Goal: Information Seeking & Learning: Find specific fact

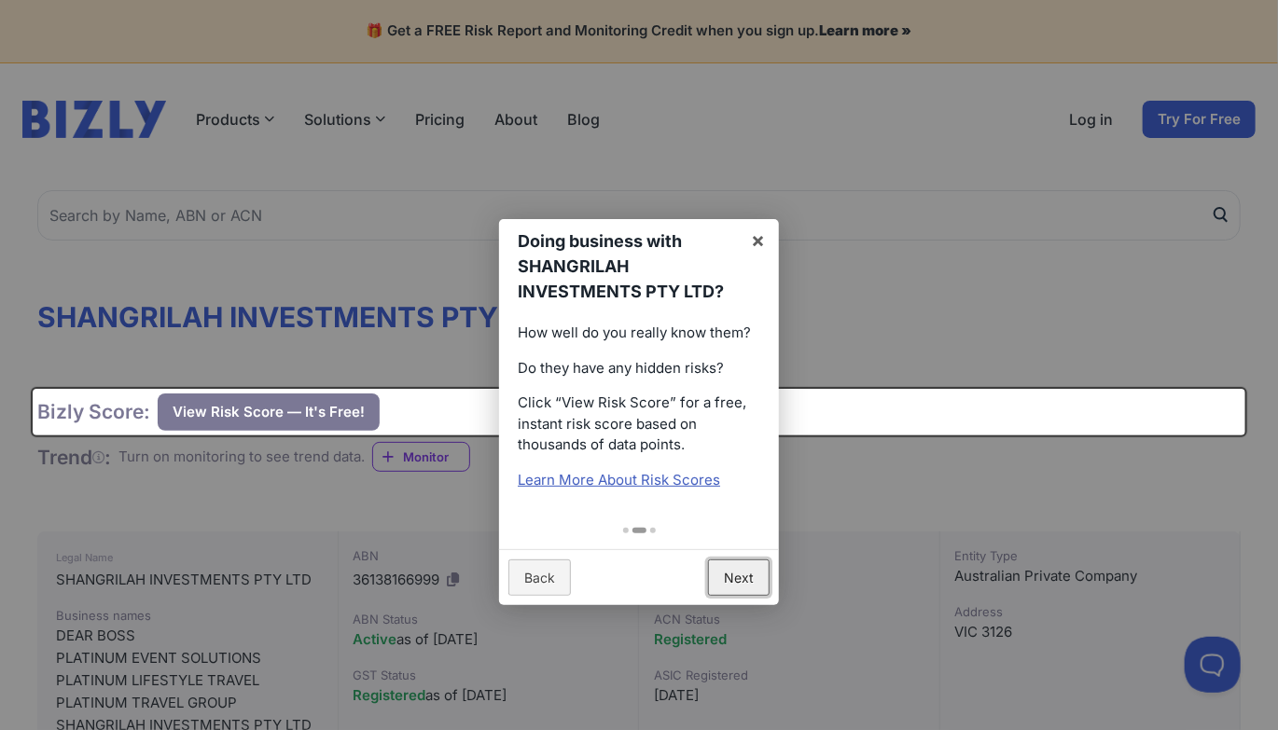
click at [751, 563] on link "Next" at bounding box center [739, 578] width 62 height 36
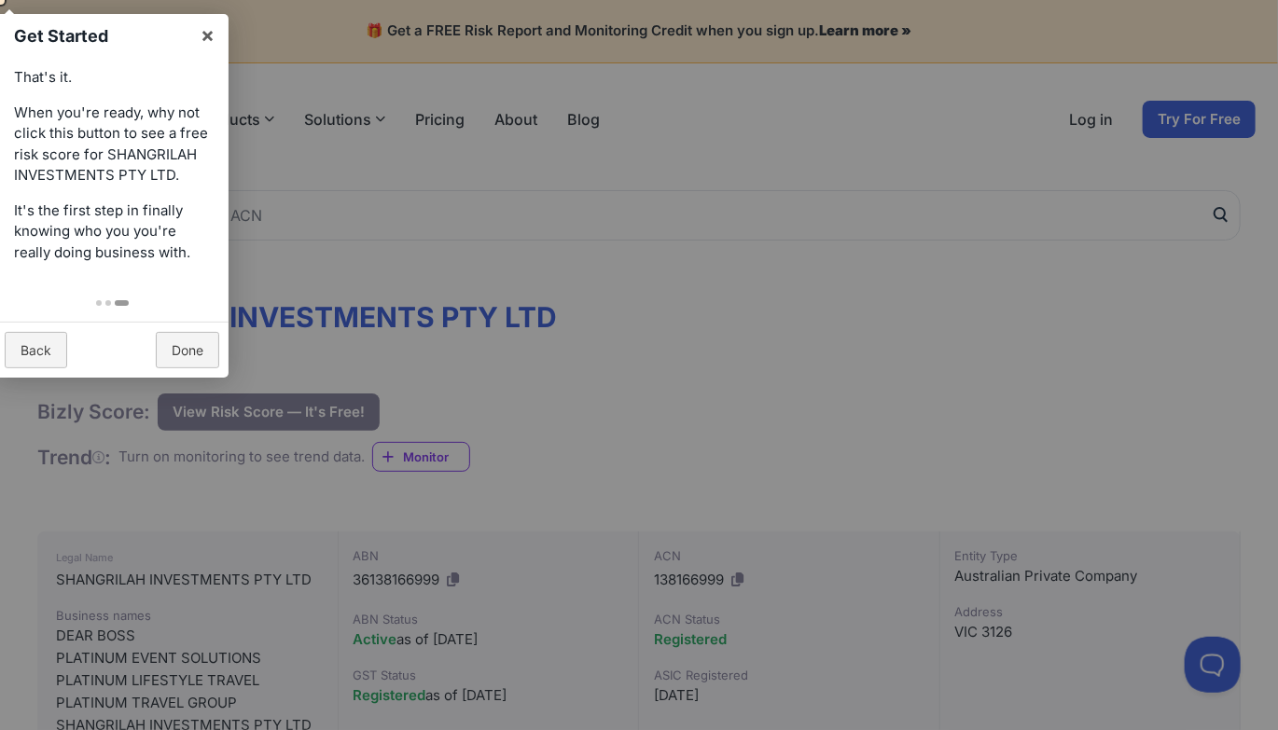
click at [778, 379] on div at bounding box center [639, 365] width 1278 height 730
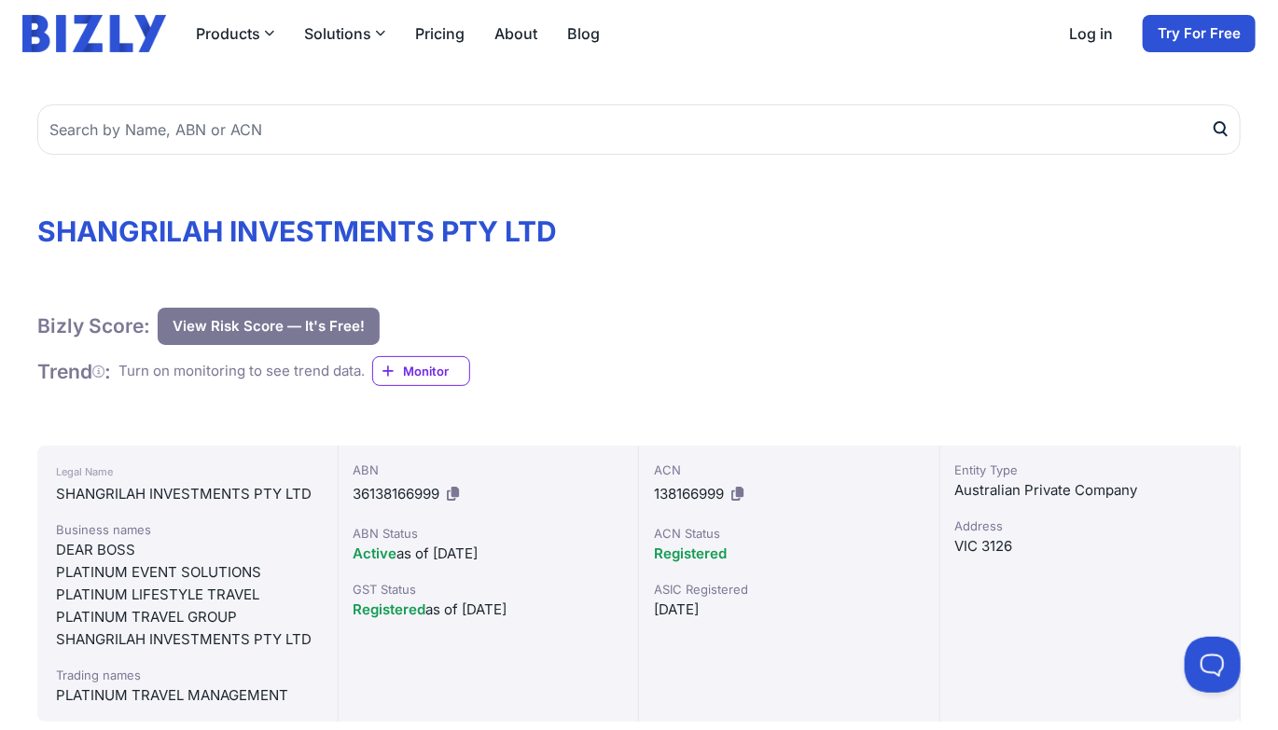
scroll to position [187, 0]
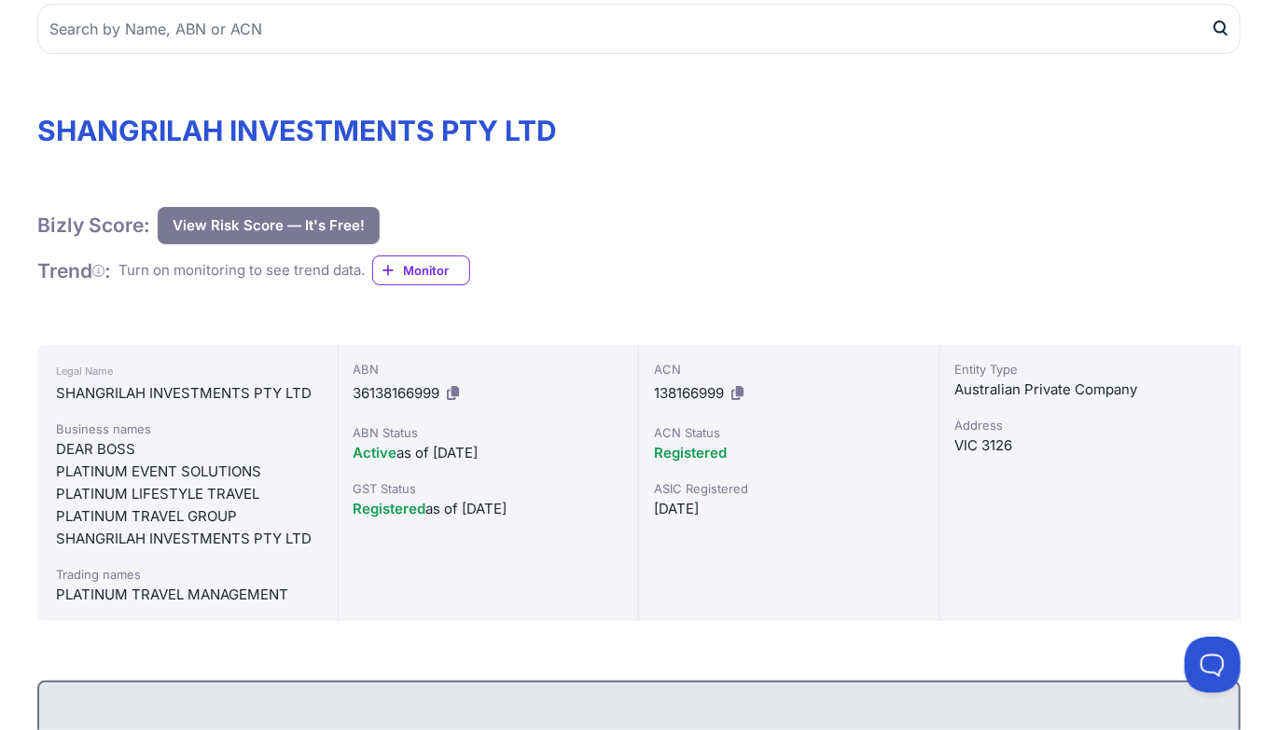
click at [206, 474] on div "PLATINUM EVENT SOLUTIONS" at bounding box center [187, 472] width 263 height 22
drag, startPoint x: 206, startPoint y: 474, endPoint x: 194, endPoint y: 503, distance: 31.4
click at [203, 477] on div "PLATINUM EVENT SOLUTIONS" at bounding box center [187, 472] width 263 height 22
click at [175, 531] on div "SHANGRILAH INVESTMENTS PTY LTD" at bounding box center [187, 539] width 263 height 22
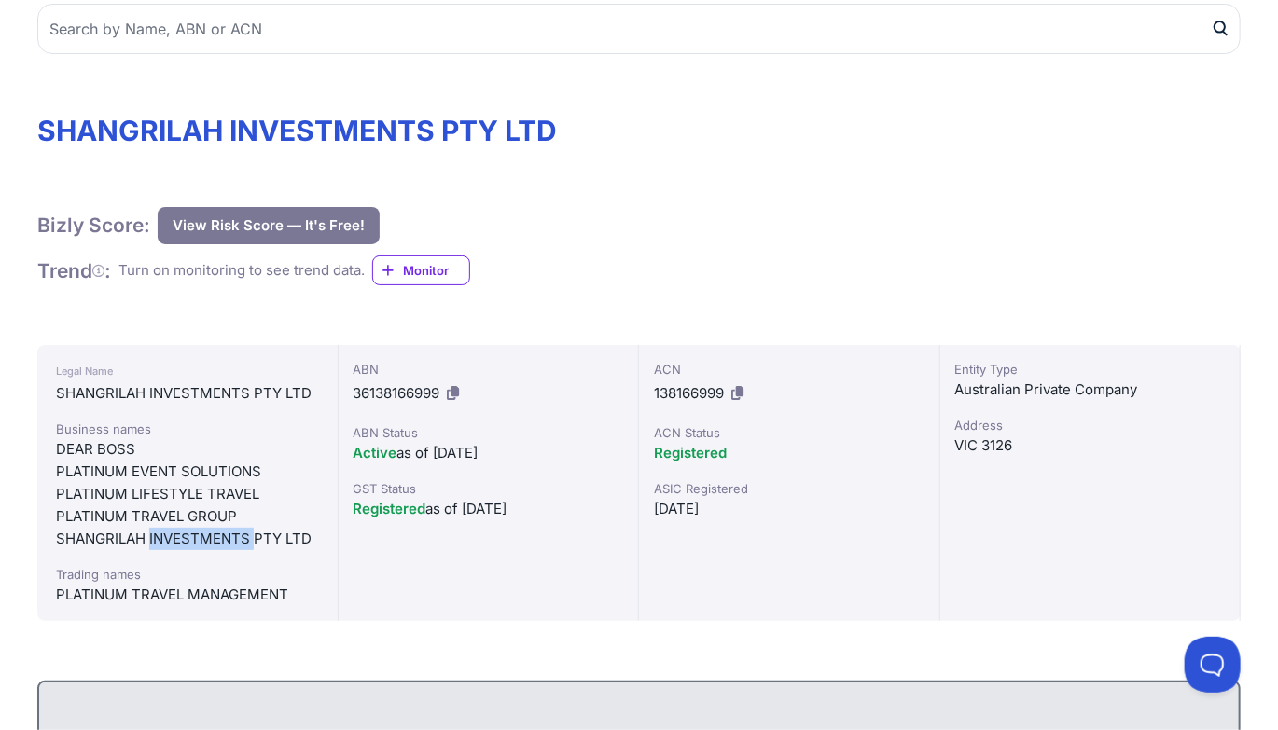
click at [175, 531] on div "SHANGRILAH INVESTMENTS PTY LTD" at bounding box center [187, 539] width 263 height 22
click at [184, 488] on div "PLATINUM LIFESTYLE TRAVEL" at bounding box center [187, 494] width 263 height 22
click at [164, 524] on div "PLATINUM TRAVEL GROUP" at bounding box center [187, 517] width 263 height 22
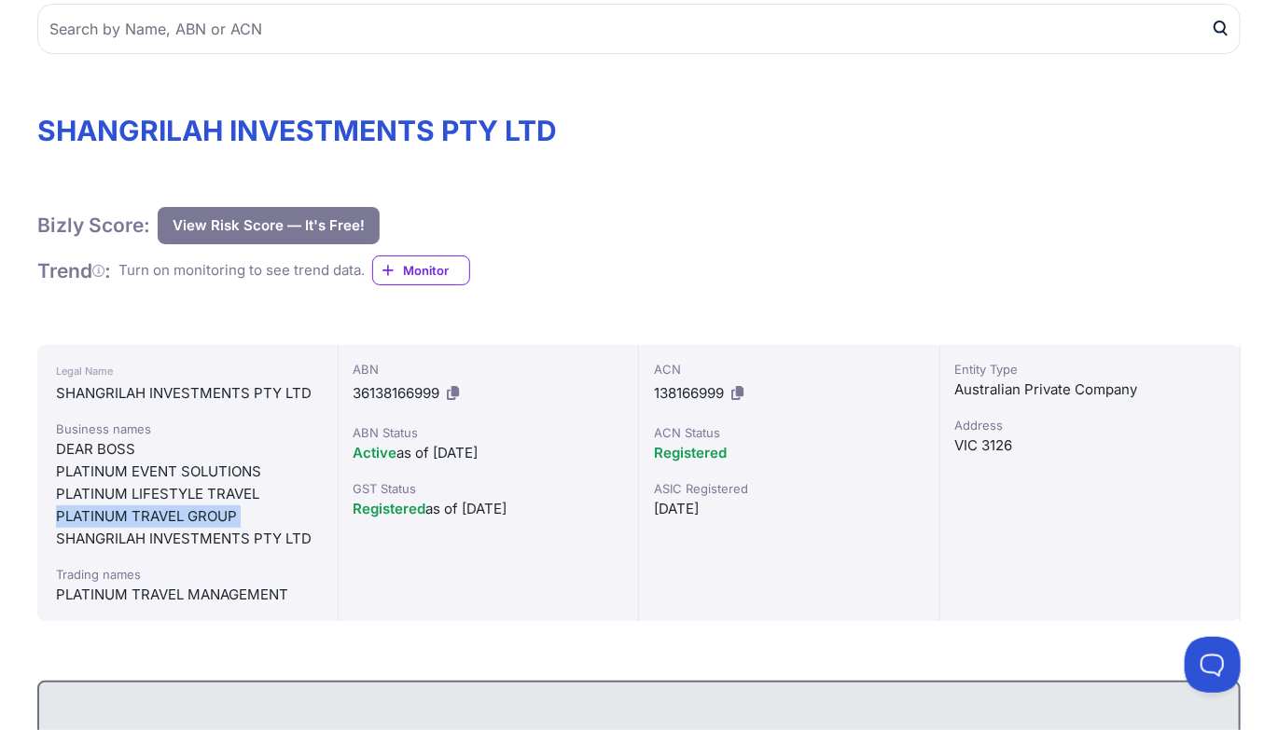
click at [164, 524] on div "PLATINUM TRAVEL GROUP" at bounding box center [187, 517] width 263 height 22
copy div "PLATINUM TRAVEL GROUP"
click at [812, 470] on div "ACN 138166999 ACN Status Registered ASIC Registered [DATE]" at bounding box center [789, 483] width 301 height 276
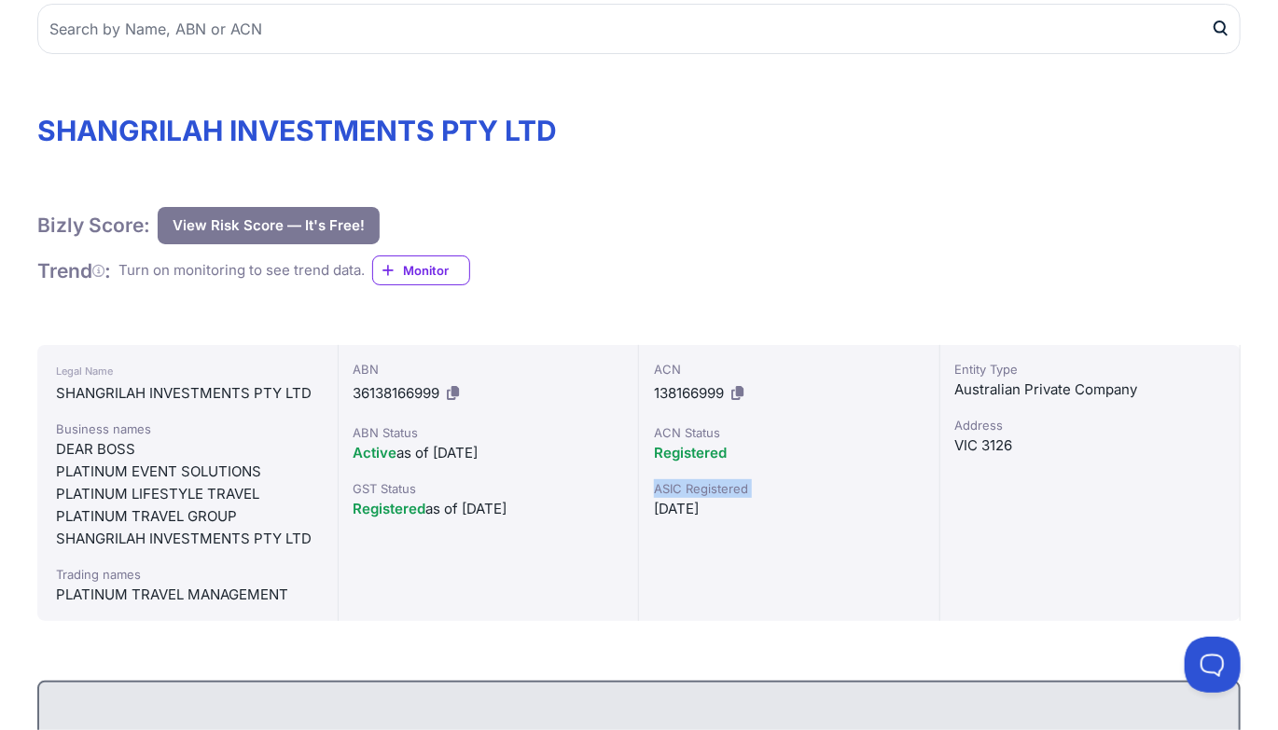
click at [831, 495] on div "ASIC Registered" at bounding box center [789, 488] width 271 height 19
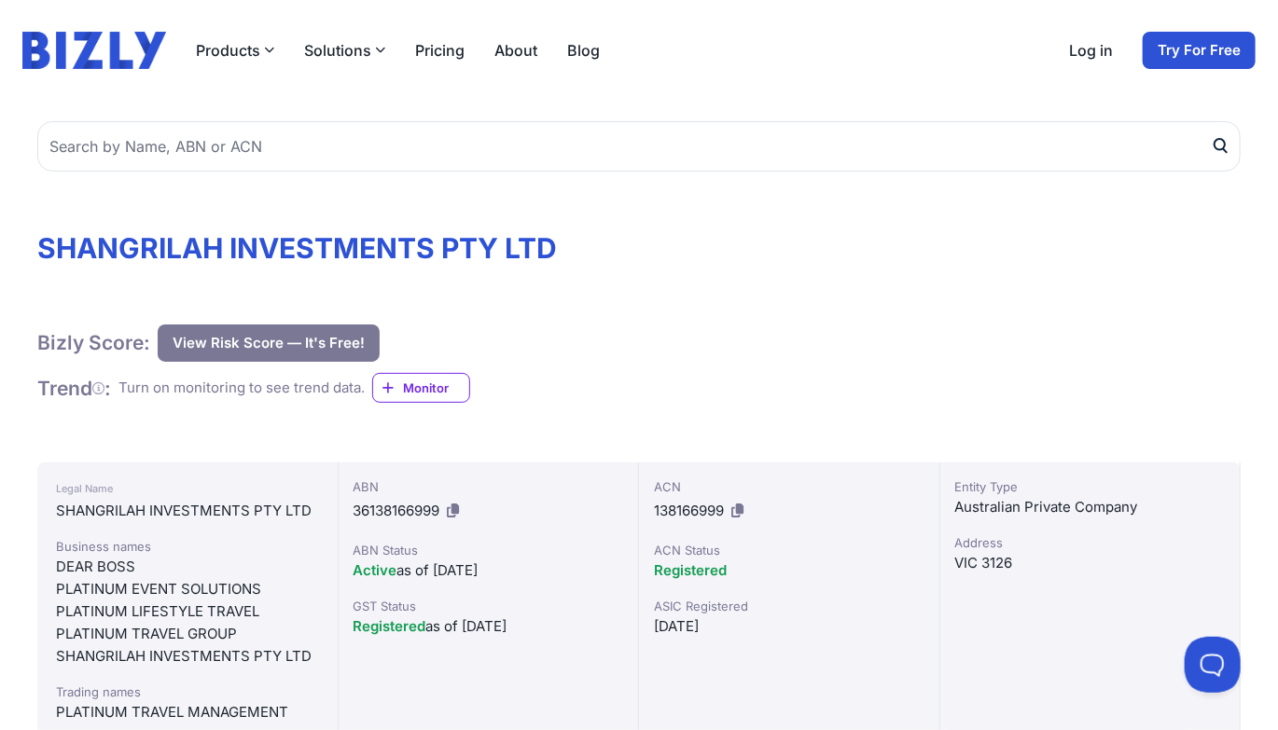
scroll to position [0, 0]
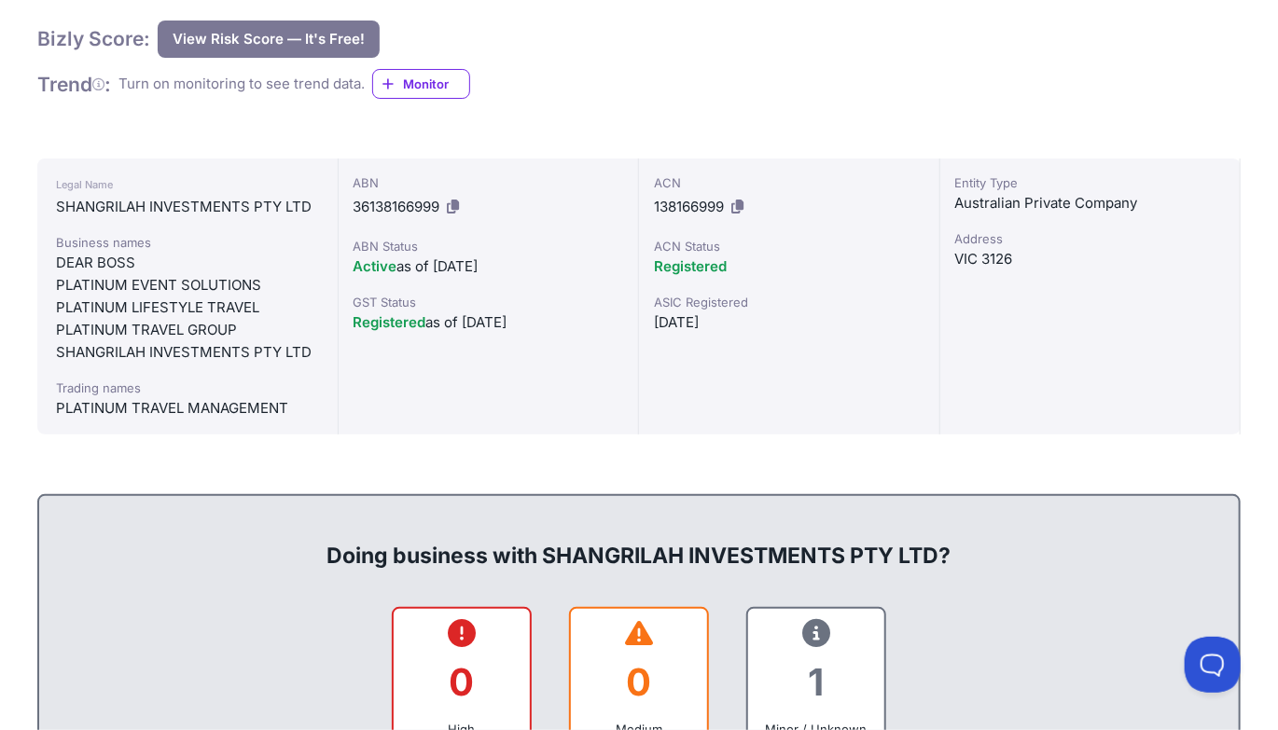
scroll to position [93, 0]
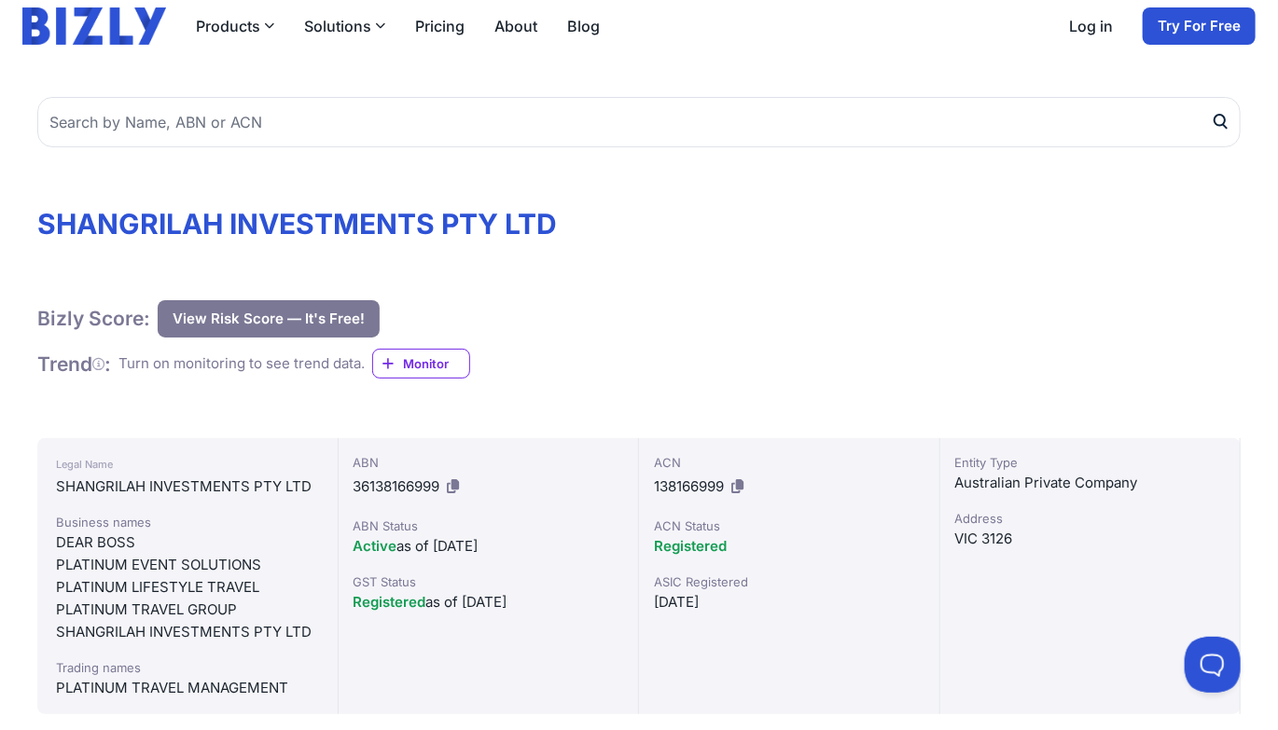
drag, startPoint x: 1191, startPoint y: 219, endPoint x: 1021, endPoint y: 178, distance: 174.7
click at [1191, 219] on h1 "SHANGRILAH INVESTMENTS PTY LTD" at bounding box center [638, 224] width 1203 height 34
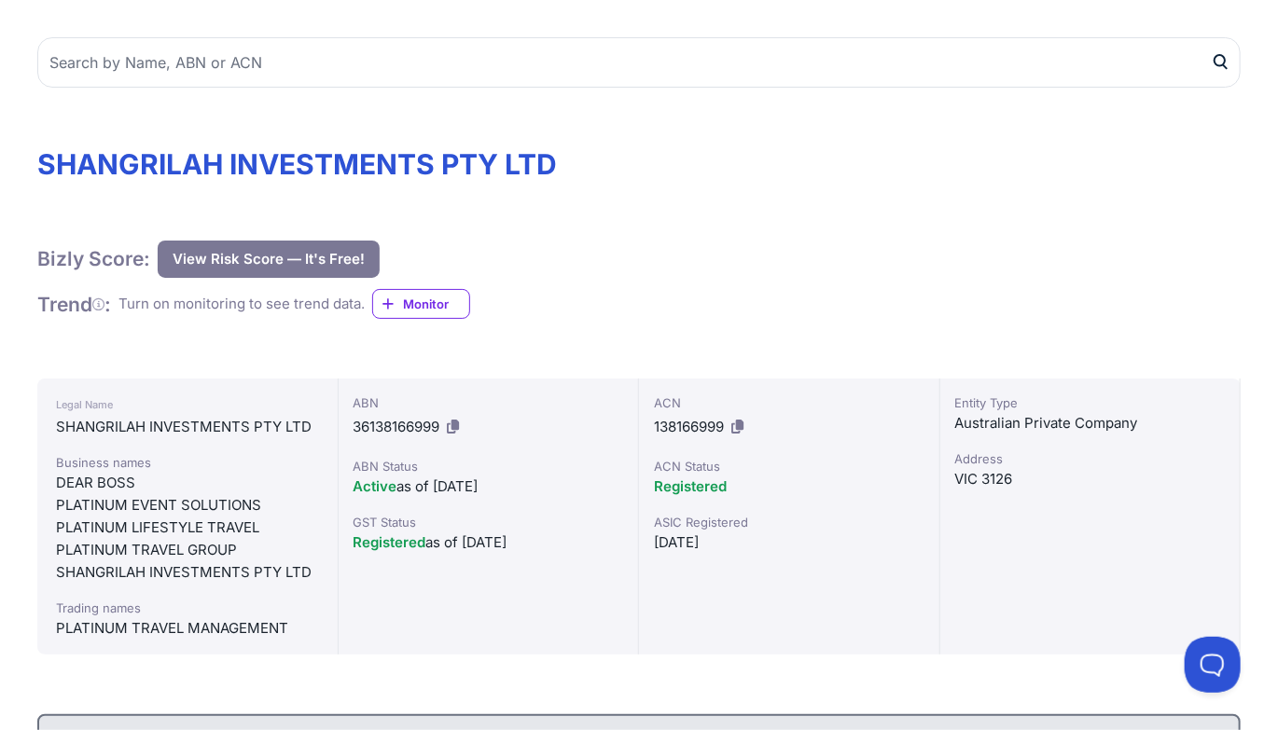
scroll to position [187, 0]
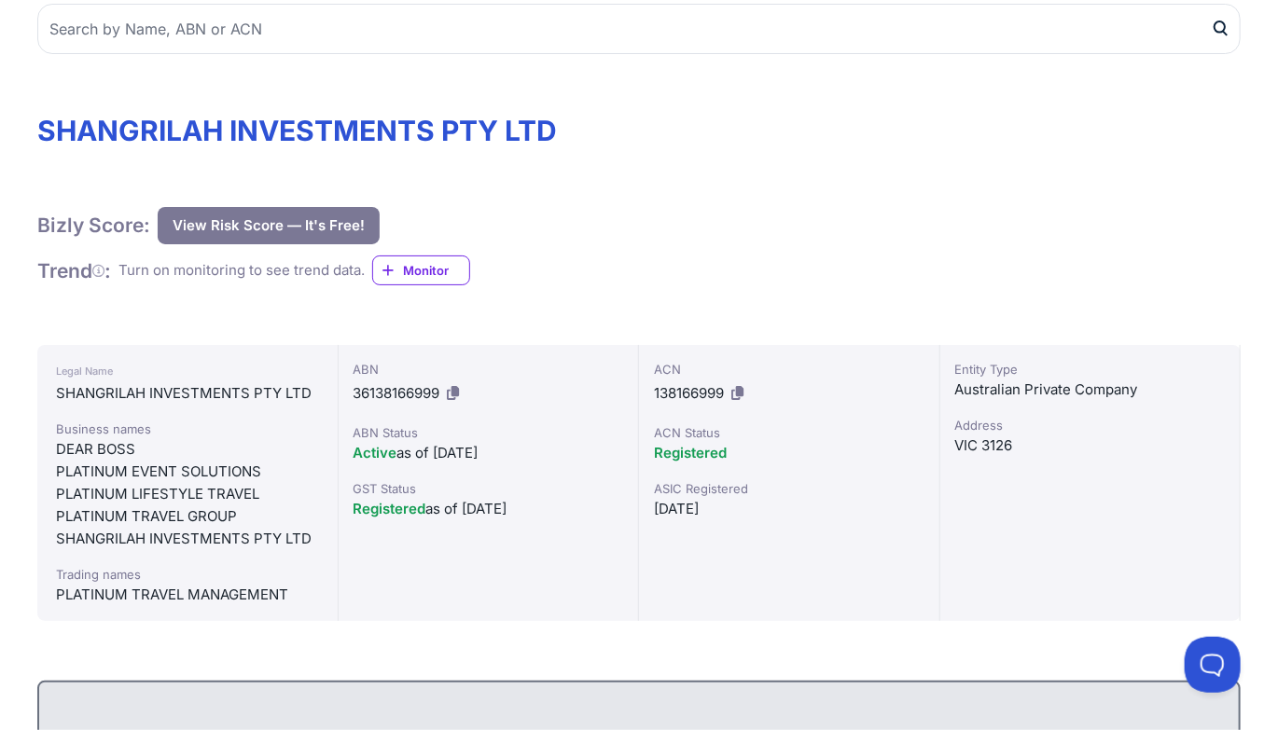
click at [76, 436] on div "Business names" at bounding box center [187, 429] width 263 height 19
copy div "Business names"
drag, startPoint x: 116, startPoint y: 517, endPoint x: 117, endPoint y: 507, distance: 9.4
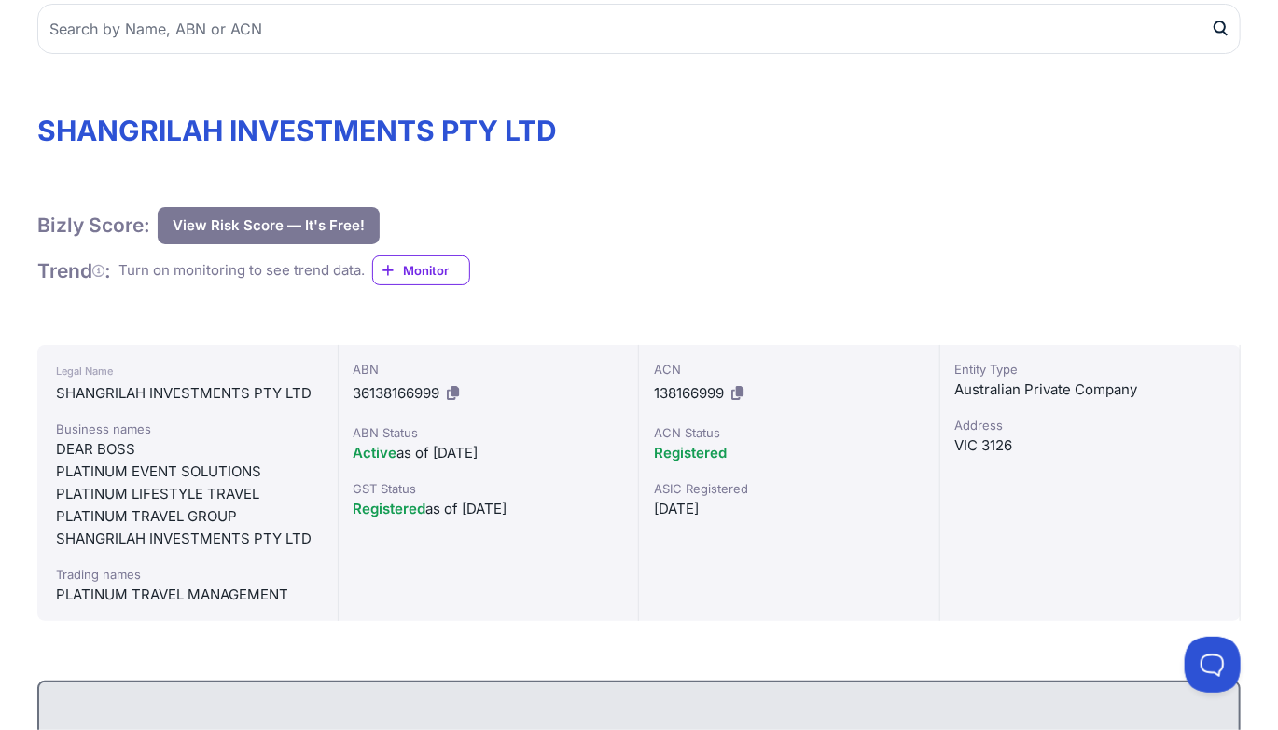
click at [115, 517] on div "PLATINUM TRAVEL GROUP" at bounding box center [187, 517] width 263 height 22
click at [123, 493] on div "PLATINUM LIFESTYLE TRAVEL" at bounding box center [187, 494] width 263 height 22
click at [118, 465] on div "PLATINUM EVENT SOLUTIONS" at bounding box center [187, 472] width 263 height 22
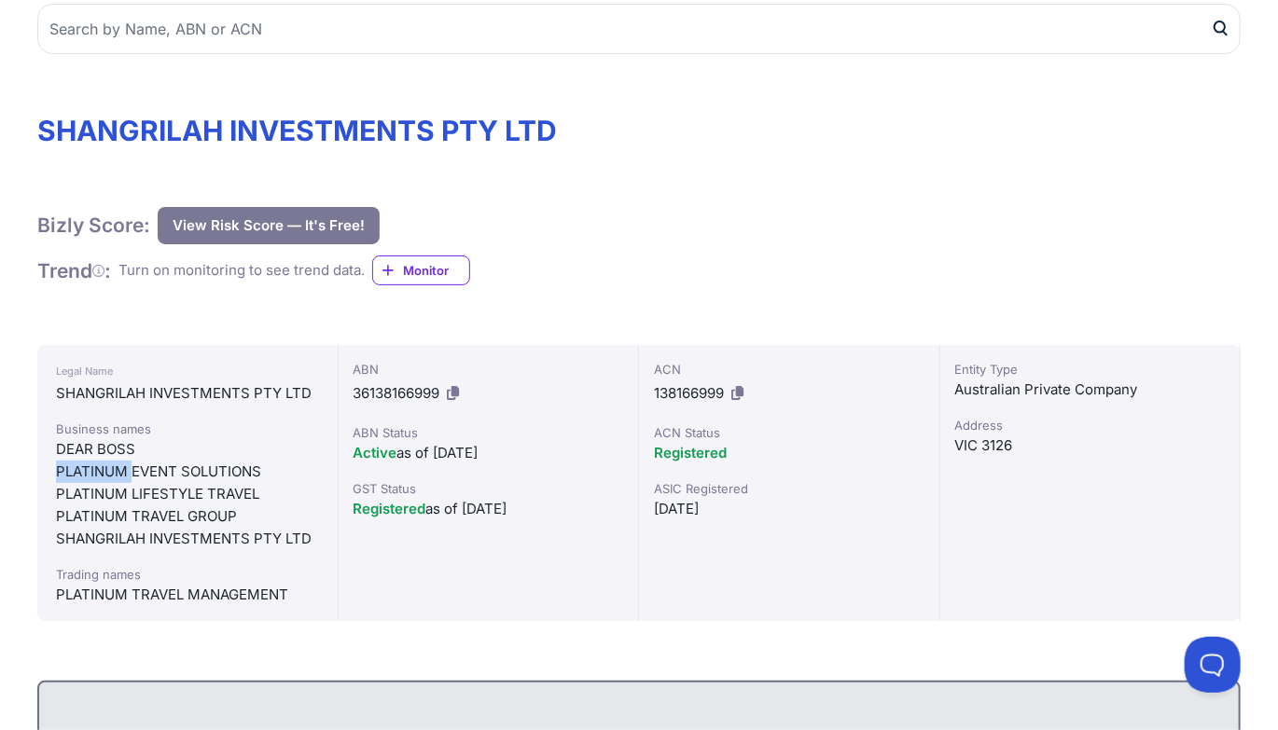
click at [118, 465] on div "PLATINUM EVENT SOLUTIONS" at bounding box center [187, 472] width 263 height 22
drag, startPoint x: 118, startPoint y: 465, endPoint x: 134, endPoint y: 520, distance: 56.7
click at [118, 467] on div "PLATINUM EVENT SOLUTIONS" at bounding box center [187, 472] width 263 height 22
click at [146, 518] on div "PLATINUM TRAVEL GROUP" at bounding box center [187, 517] width 263 height 22
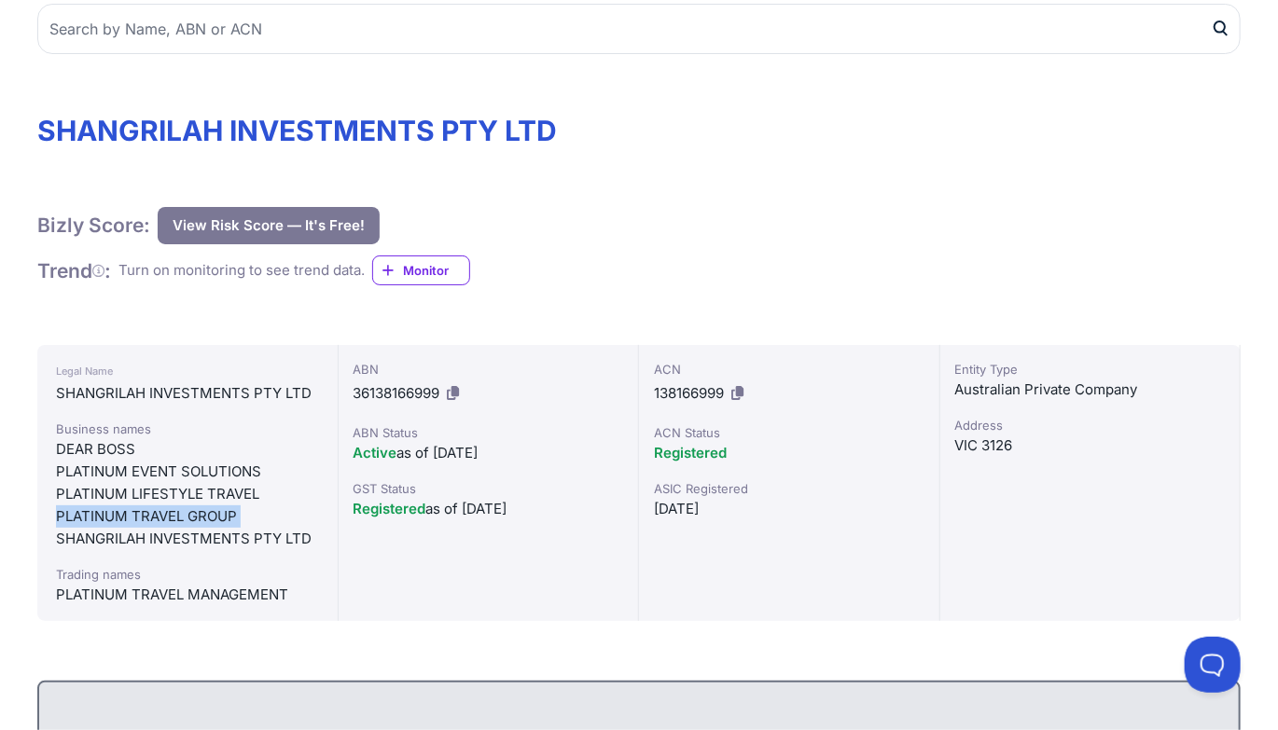
click at [146, 518] on div "PLATINUM TRAVEL GROUP" at bounding box center [187, 517] width 263 height 22
copy div "PLATINUM TRAVEL GROUP"
